Goal: Task Accomplishment & Management: Use online tool/utility

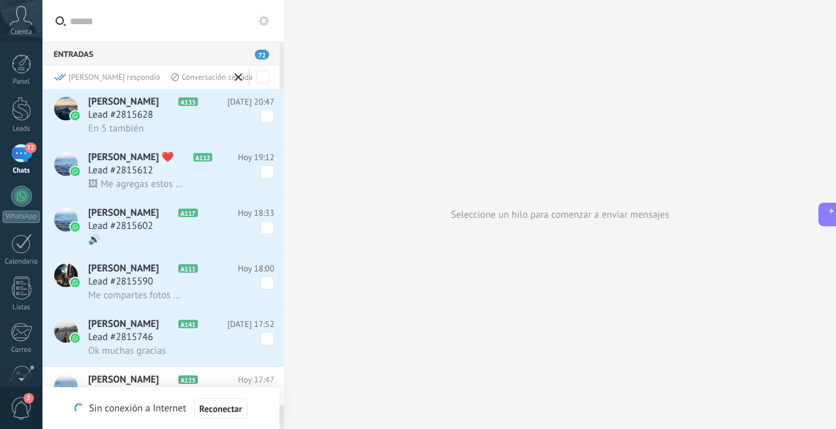
click at [480, 108] on div "Seleccione un hilo para comenzar a enviar mensajes" at bounding box center [560, 214] width 552 height 429
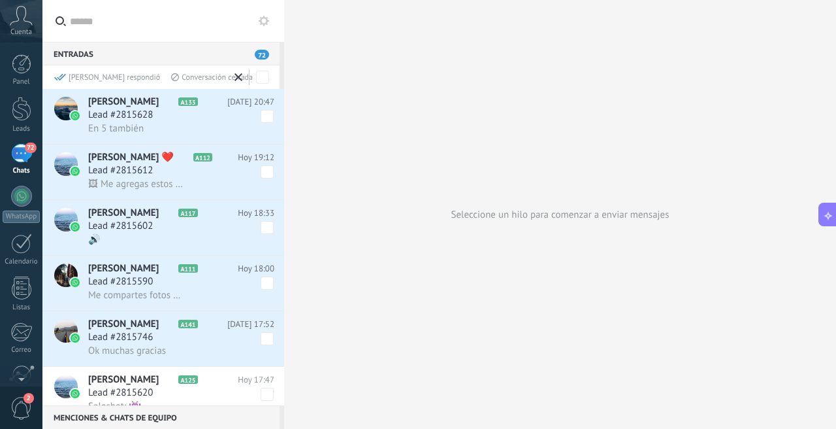
click at [174, 118] on h3 "Lead #2815628" at bounding box center [132, 114] width 88 height 13
click at [118, 110] on span "Lead #2815628" at bounding box center [129, 114] width 82 height 13
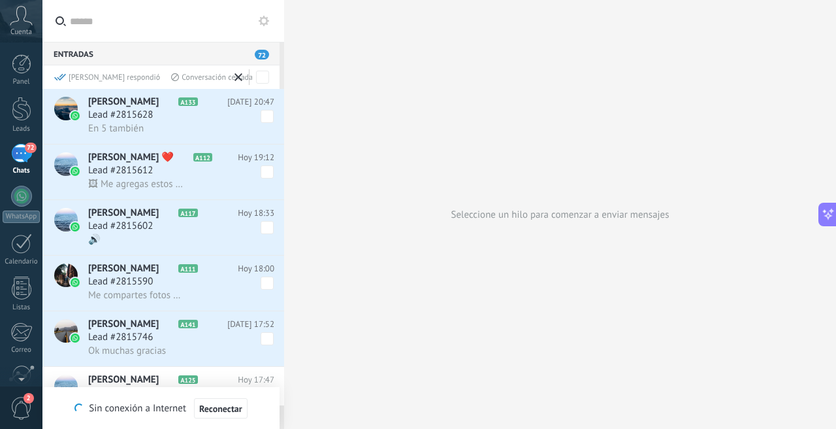
click at [174, 124] on div "En 5 también" at bounding box center [181, 129] width 186 height 14
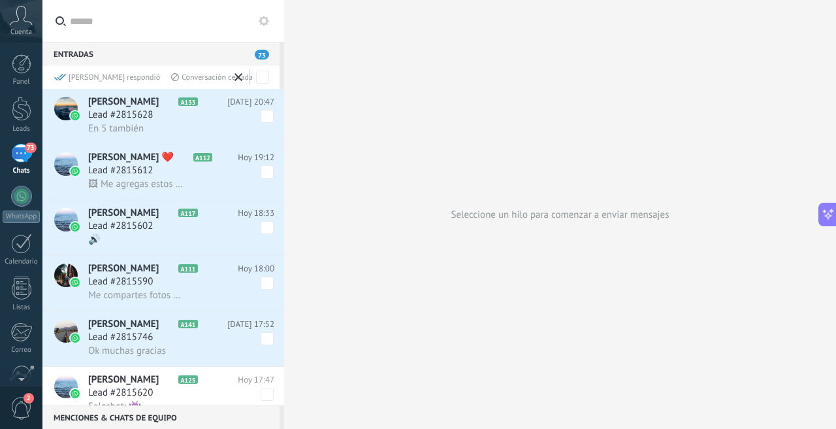
click at [170, 112] on span "Lead #2815628" at bounding box center [129, 114] width 82 height 13
click at [184, 129] on div "En 5 también" at bounding box center [181, 129] width 186 height 14
click at [195, 124] on div "En 5 también" at bounding box center [181, 129] width 186 height 14
click at [152, 114] on span "Lead #2815628" at bounding box center [129, 114] width 82 height 13
click at [174, 124] on div "En 5 también" at bounding box center [181, 129] width 186 height 14
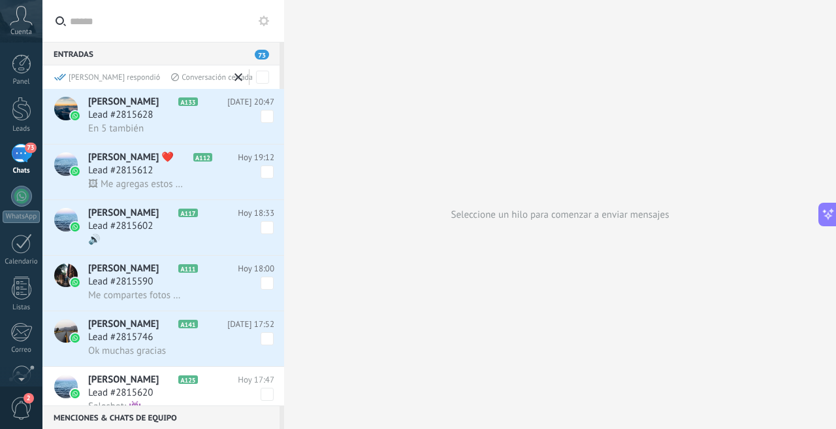
click at [183, 119] on div "Lead #2815628" at bounding box center [181, 114] width 186 height 13
click at [88, 101] on span "[PERSON_NAME]" at bounding box center [132, 101] width 88 height 13
click at [60, 115] on div at bounding box center [66, 109] width 24 height 24
click at [68, 116] on div at bounding box center [66, 109] width 24 height 24
click at [71, 116] on img at bounding box center [75, 115] width 9 height 9
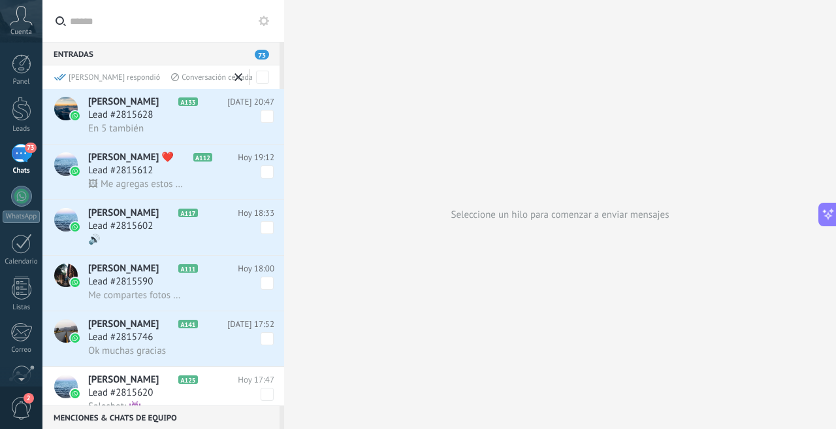
click at [142, 105] on span "[PERSON_NAME]" at bounding box center [132, 101] width 88 height 13
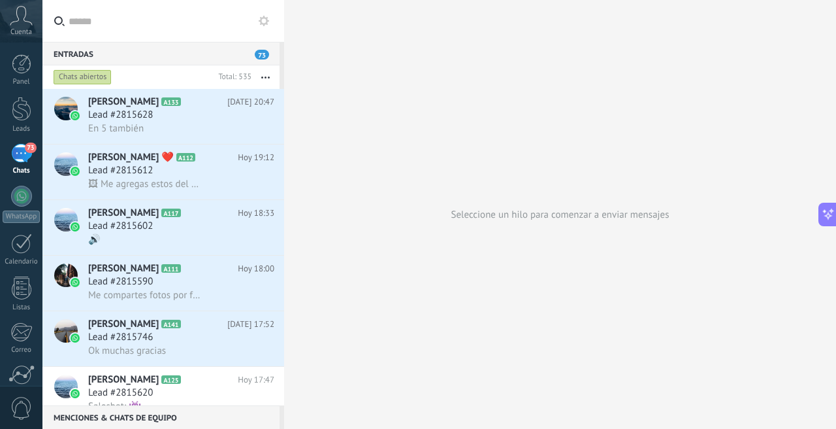
scroll to position [74, 0]
click at [132, 115] on span "Lead #2815628" at bounding box center [120, 114] width 65 height 13
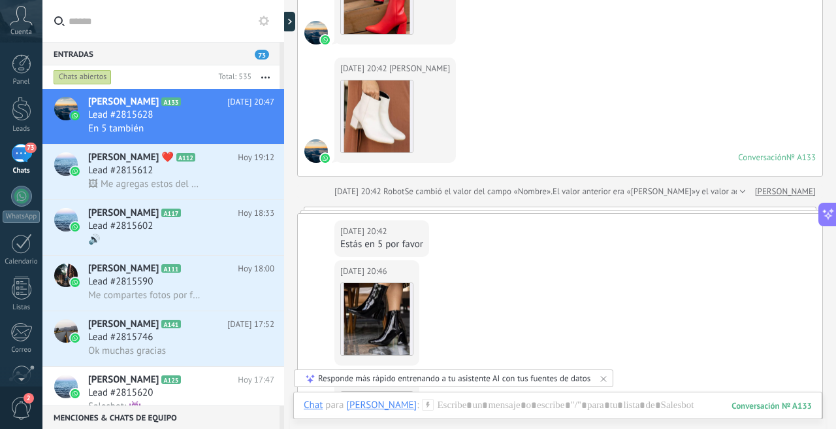
scroll to position [1238, 0]
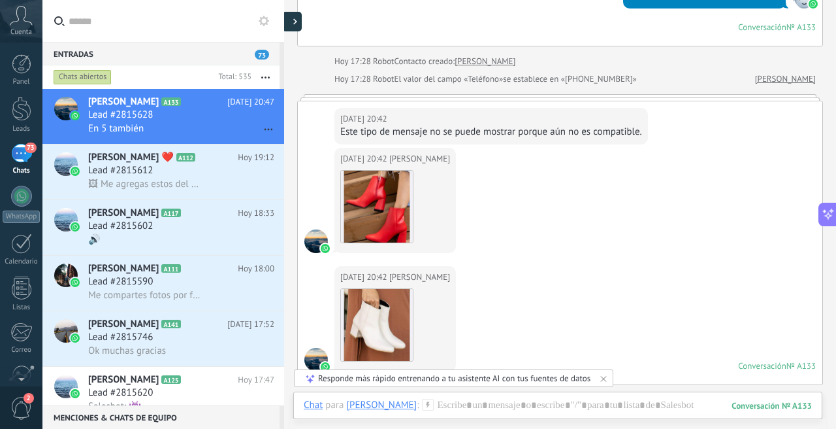
click at [293, 21] on div at bounding box center [292, 22] width 20 height 20
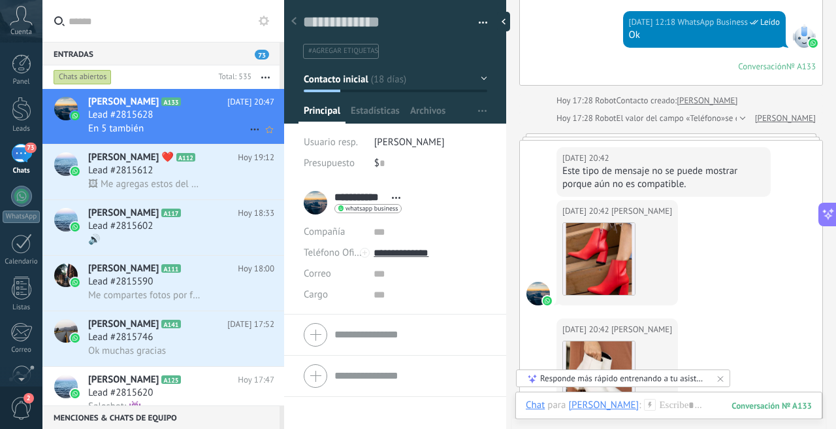
scroll to position [20, 0]
click at [405, 144] on span "[PERSON_NAME]" at bounding box center [409, 142] width 71 height 12
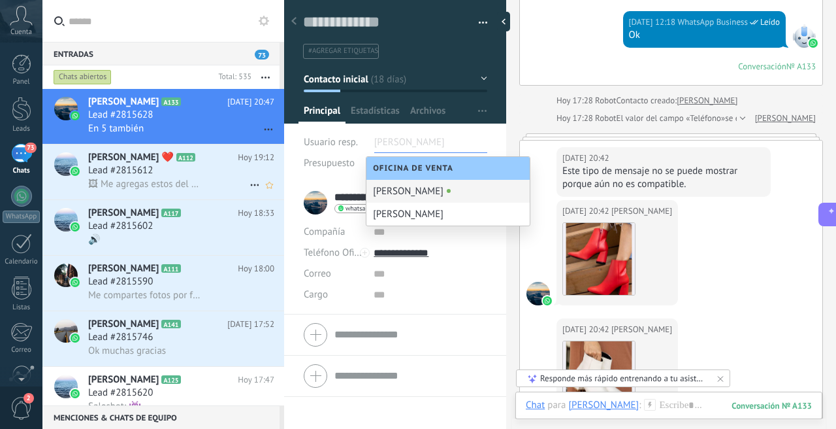
click at [165, 179] on span "🖼 Me agregas estos del 6🥰" at bounding box center [145, 184] width 114 height 12
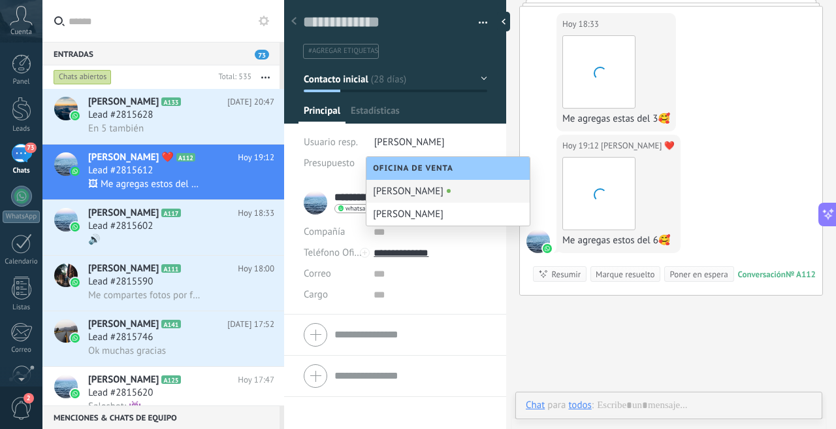
scroll to position [20, 0]
click at [187, 225] on div "Lead #2815602" at bounding box center [181, 226] width 186 height 13
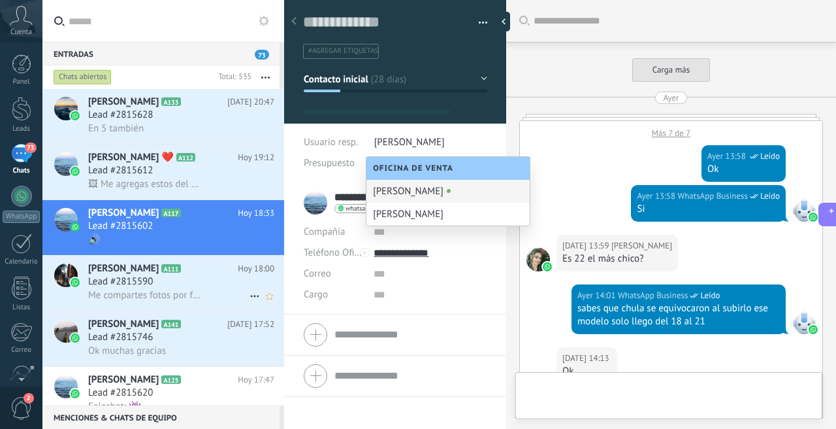
click at [157, 268] on span "[PERSON_NAME]" at bounding box center [123, 268] width 71 height 13
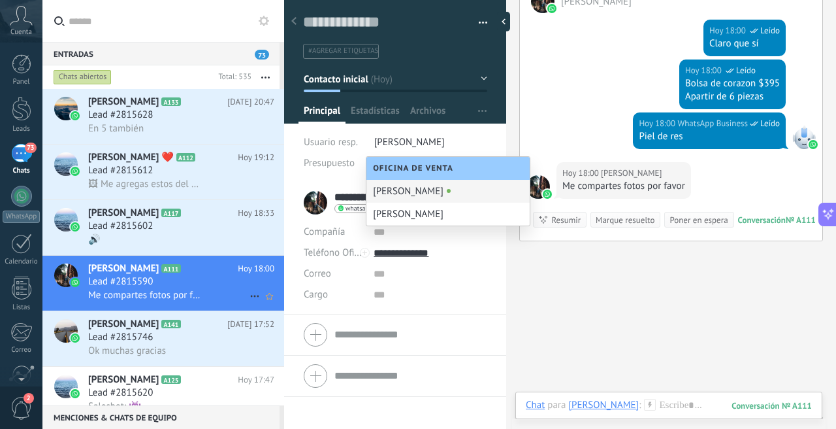
scroll to position [20, 0]
click at [165, 319] on h2 "Veronica A141" at bounding box center [157, 324] width 139 height 13
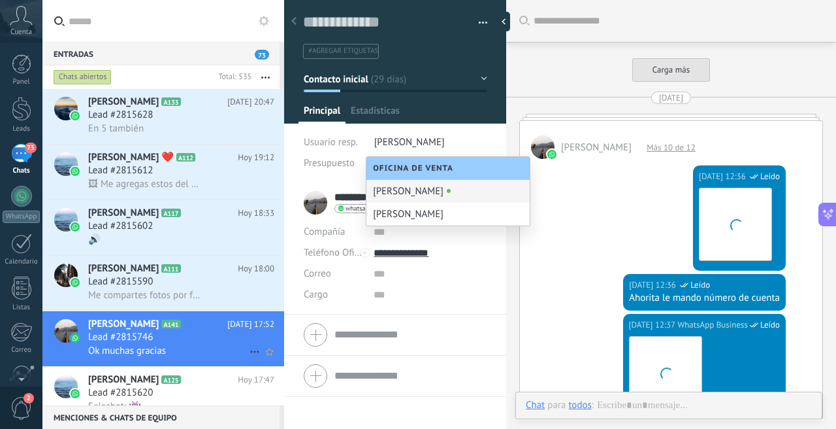
type textarea "**********"
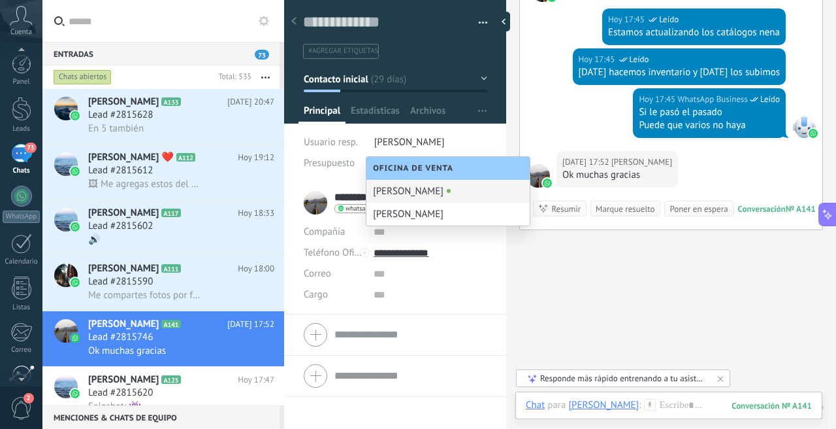
scroll to position [115, 0]
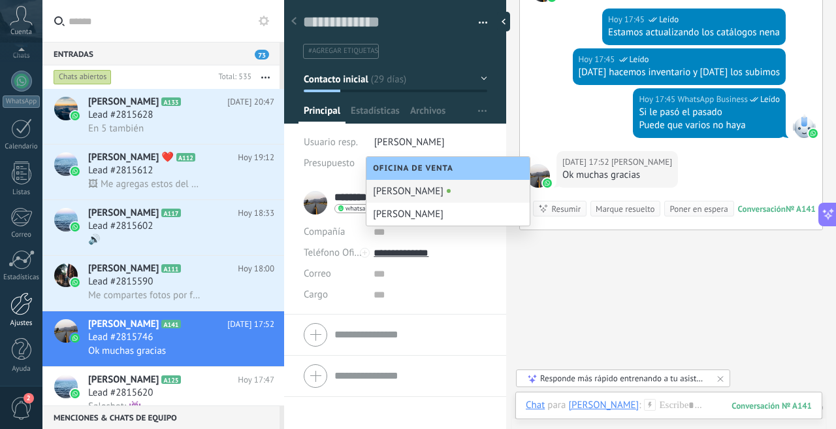
click at [26, 304] on div at bounding box center [21, 303] width 22 height 23
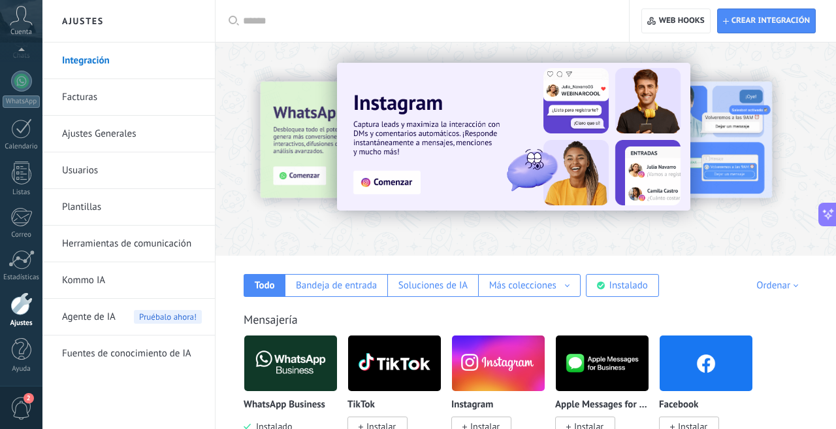
click at [131, 242] on link "Herramientas de comunicación" at bounding box center [132, 243] width 140 height 37
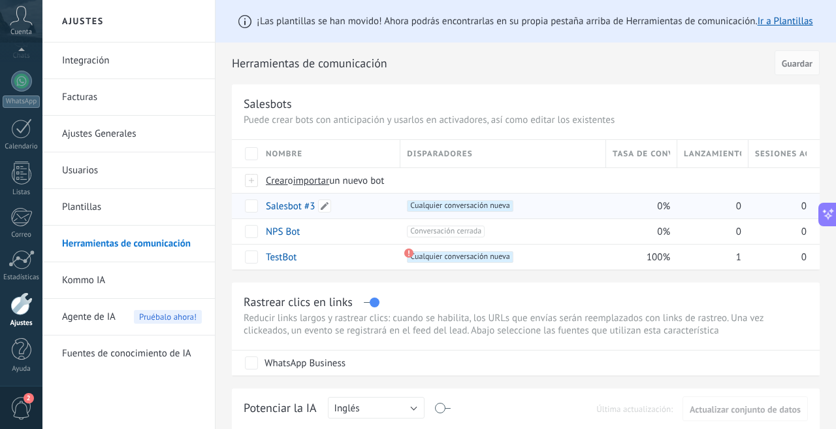
click at [302, 203] on link "Salesbot #3" at bounding box center [290, 206] width 49 height 12
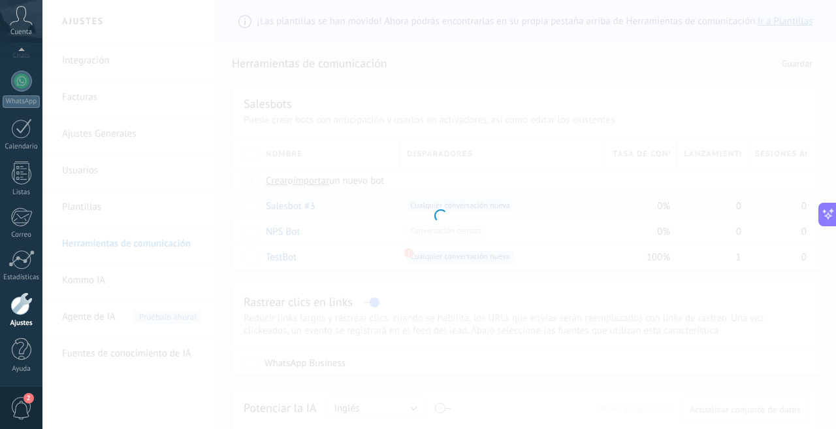
type input "**********"
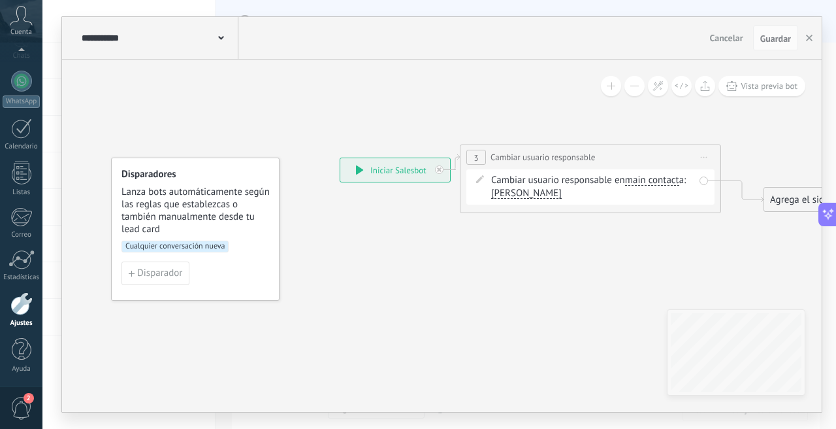
drag, startPoint x: 406, startPoint y: 255, endPoint x: 346, endPoint y: 252, distance: 60.2
click at [369, 238] on icon at bounding box center [587, 179] width 1149 height 722
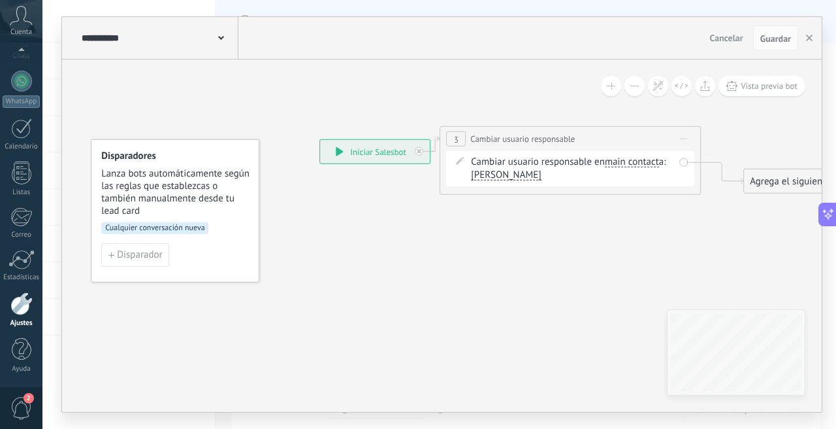
drag, startPoint x: 346, startPoint y: 252, endPoint x: 417, endPoint y: 251, distance: 71.2
click at [417, 251] on icon at bounding box center [567, 160] width 1149 height 722
click at [150, 251] on span "Disparador" at bounding box center [140, 254] width 45 height 9
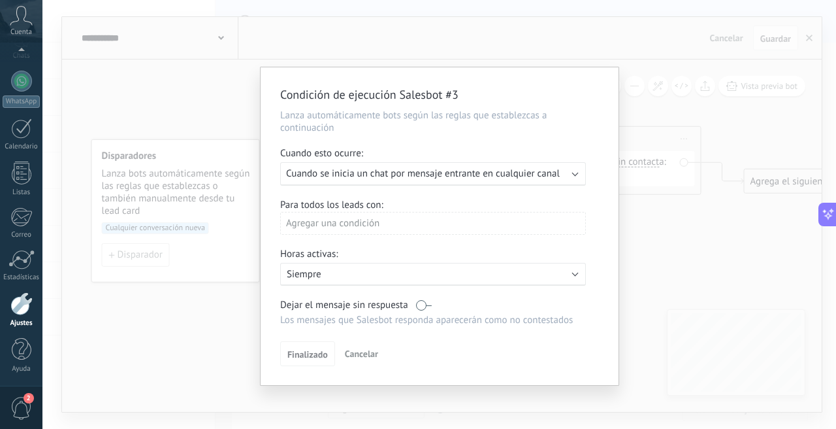
click at [710, 241] on div "Condición de ejecución Salesbot #3 Lanza automáticamente bots según las reglas …" at bounding box center [439, 214] width 794 height 429
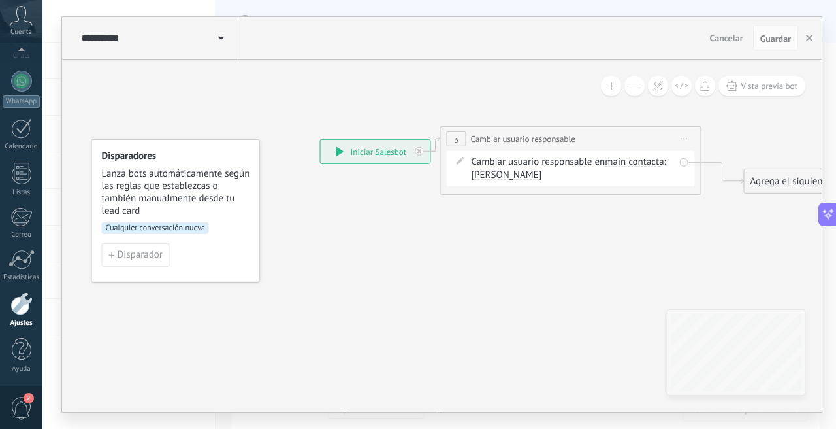
click at [362, 152] on div "**********" at bounding box center [376, 152] width 110 height 24
click at [335, 150] on div "**********" at bounding box center [376, 152] width 110 height 24
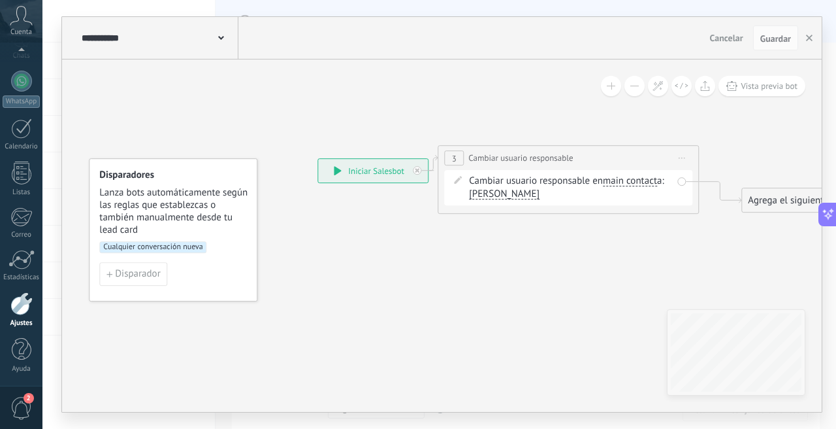
click at [336, 176] on div "**********" at bounding box center [373, 171] width 110 height 24
click at [492, 197] on span "Laura" at bounding box center [504, 194] width 71 height 10
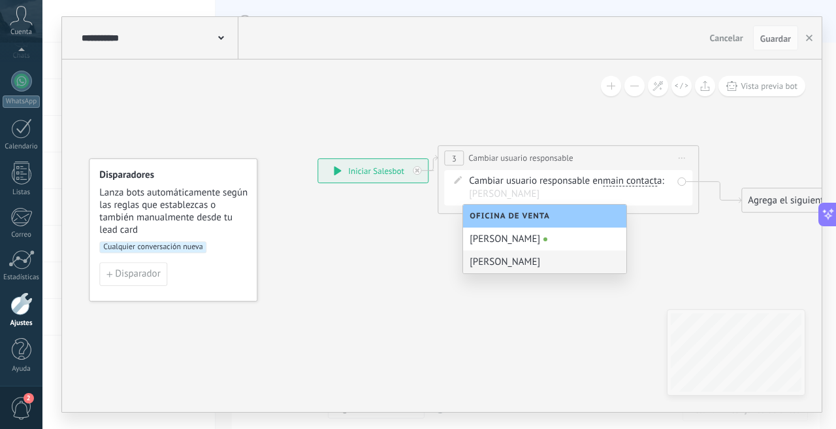
click at [472, 323] on icon at bounding box center [565, 179] width 1149 height 722
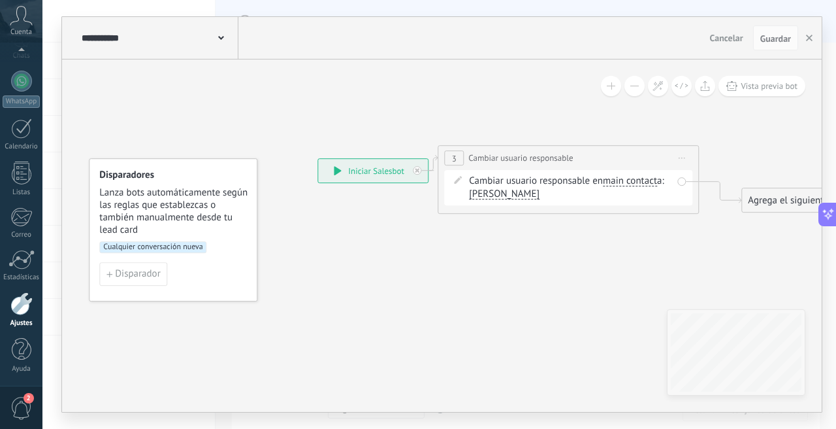
click at [355, 174] on div "**********" at bounding box center [373, 171] width 110 height 24
click at [458, 157] on div "3" at bounding box center [454, 157] width 20 height 15
click at [531, 163] on span "Cambiar usuario responsable" at bounding box center [521, 158] width 105 height 12
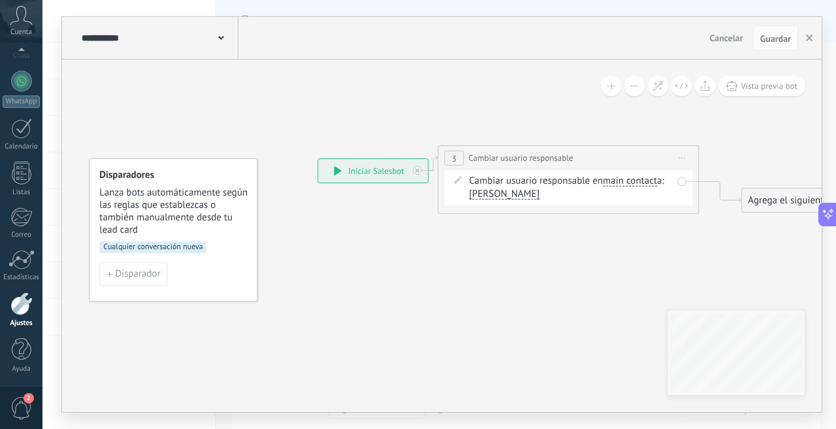
click at [531, 163] on span "Cambiar usuario responsable" at bounding box center [521, 158] width 105 height 12
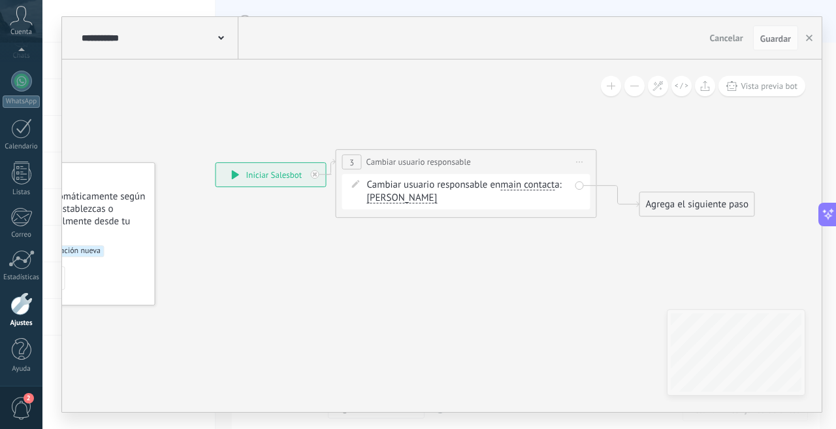
click at [588, 157] on span "Iniciar vista previa aquí Cambiar nombre Duplicar Borrar" at bounding box center [580, 161] width 21 height 19
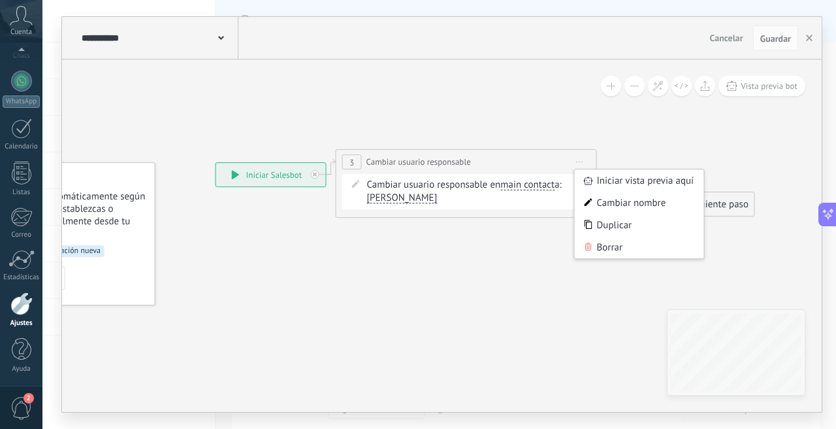
click at [588, 157] on span "Iniciar vista previa aquí Cambiar nombre Duplicar Borrar" at bounding box center [580, 161] width 21 height 19
click at [622, 185] on div "Iniciar vista previa aquí" at bounding box center [639, 180] width 129 height 22
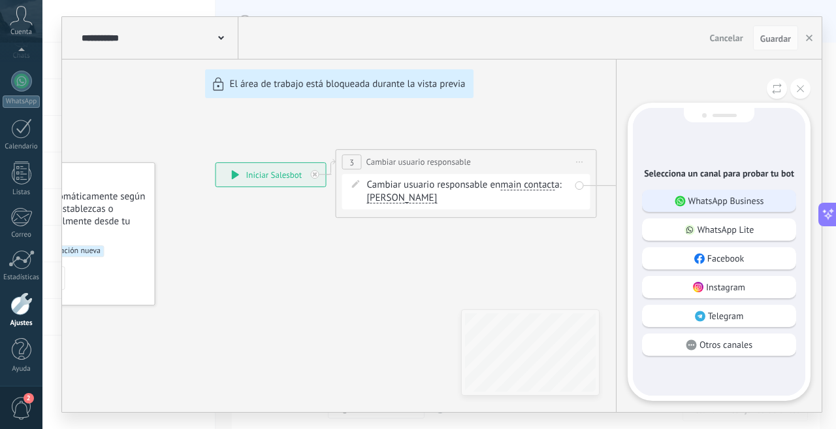
click at [725, 203] on p "WhatsApp Business" at bounding box center [727, 201] width 76 height 12
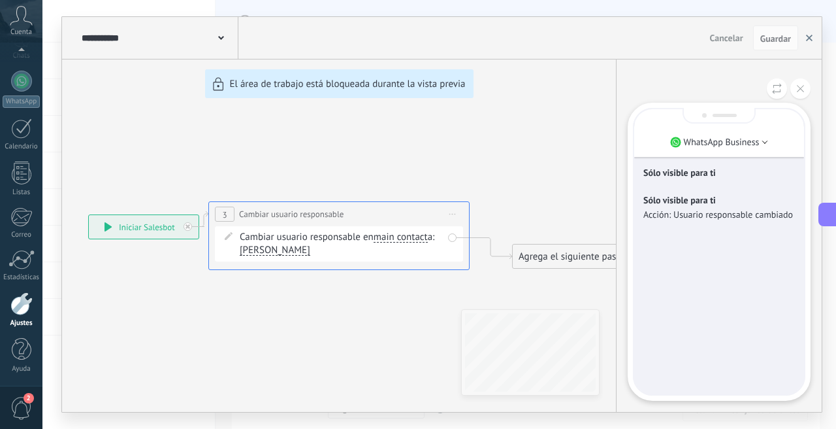
click at [806, 37] on icon "button" at bounding box center [809, 38] width 7 height 7
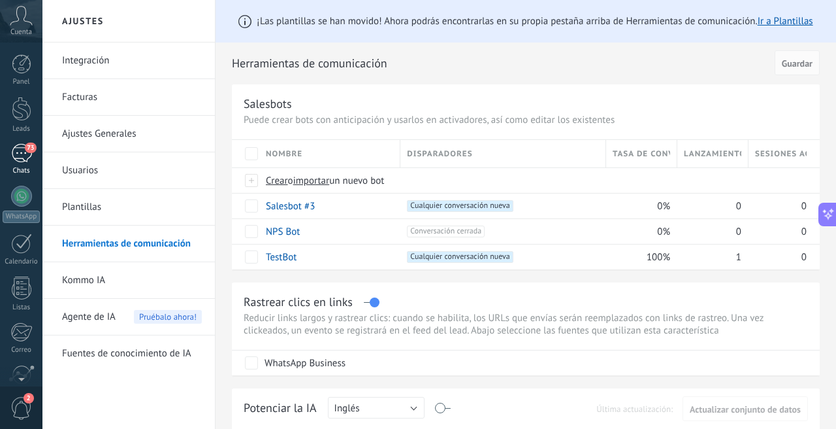
click at [22, 167] on div "Chats" at bounding box center [22, 171] width 38 height 8
